Goal: Transaction & Acquisition: Purchase product/service

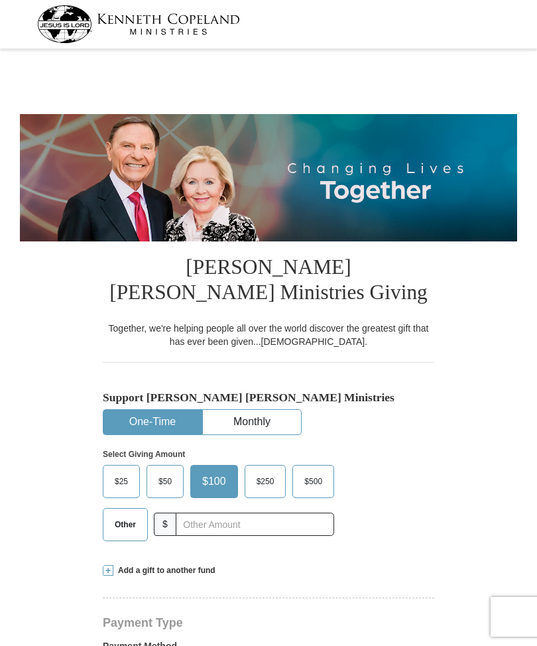
select select "IN"
click at [125, 520] on span "Other" at bounding box center [125, 525] width 34 height 20
click at [0, 0] on input "Other" at bounding box center [0, 0] width 0 height 0
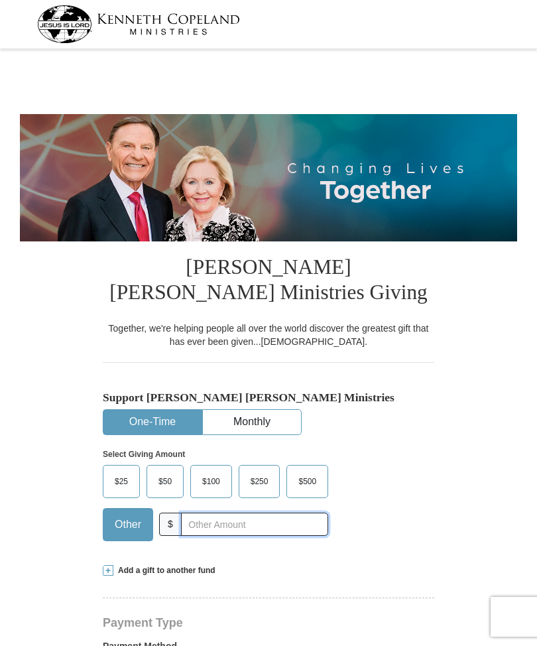
scroll to position [94, 0]
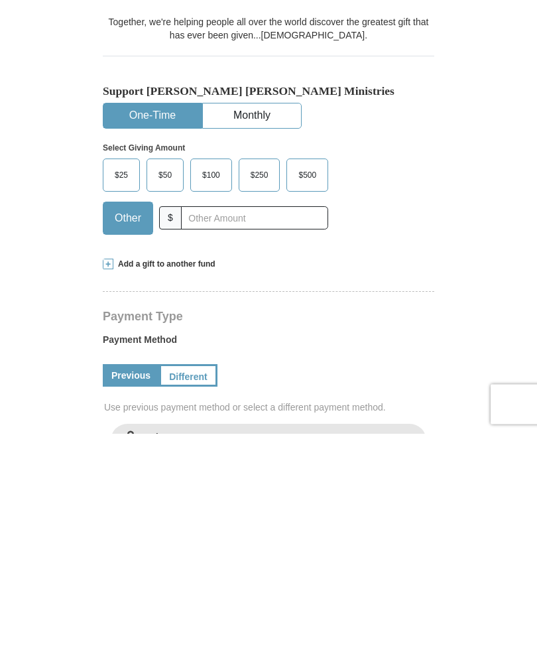
click at [172, 472] on span "Add a gift to another fund" at bounding box center [164, 477] width 102 height 11
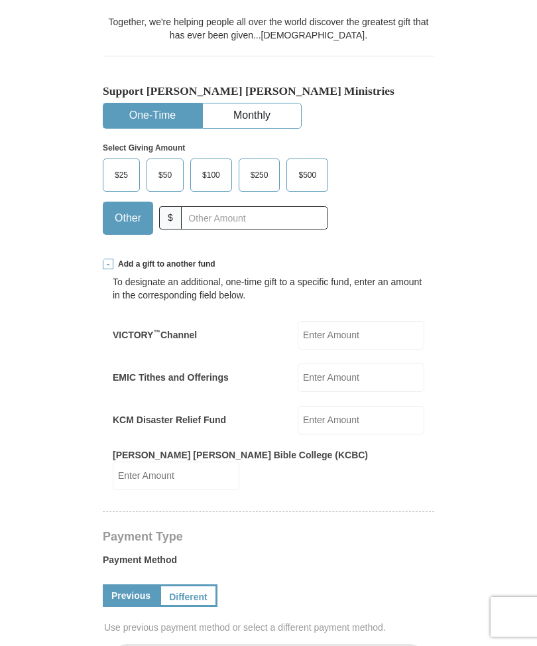
click at [187, 372] on label "EMIC Tithes and Offerings" at bounding box center [171, 377] width 116 height 13
click at [298, 372] on input "EMIC Tithes and Offerings" at bounding box center [361, 377] width 127 height 29
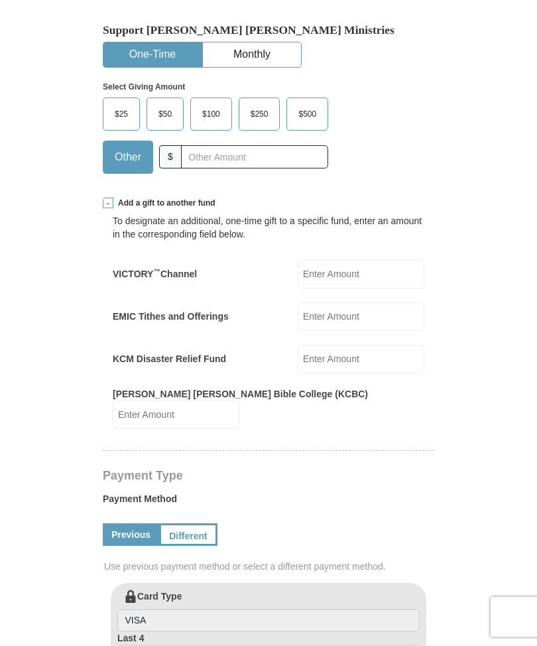
click at [344, 306] on input "EMIC Tithes and Offerings" at bounding box center [361, 316] width 127 height 29
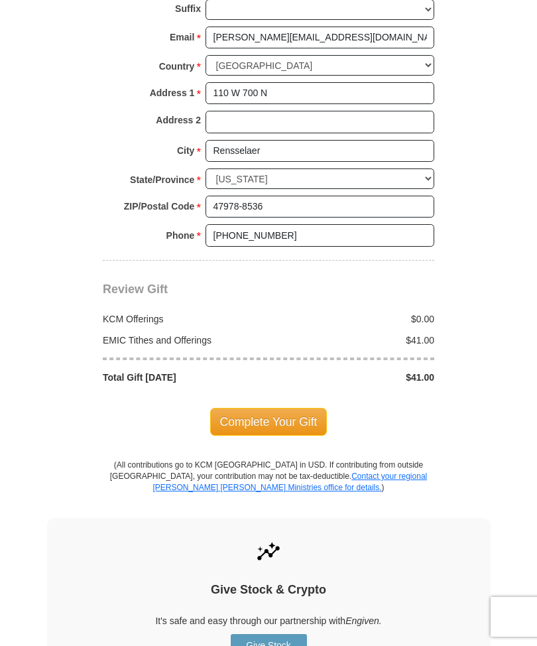
scroll to position [1182, 0]
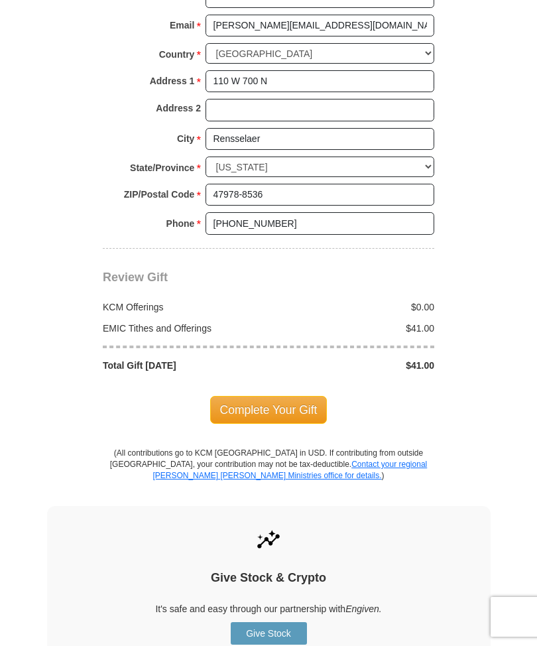
type input "41.00"
click at [267, 396] on span "Complete Your Gift" at bounding box center [268, 410] width 117 height 28
